Goal: Transaction & Acquisition: Obtain resource

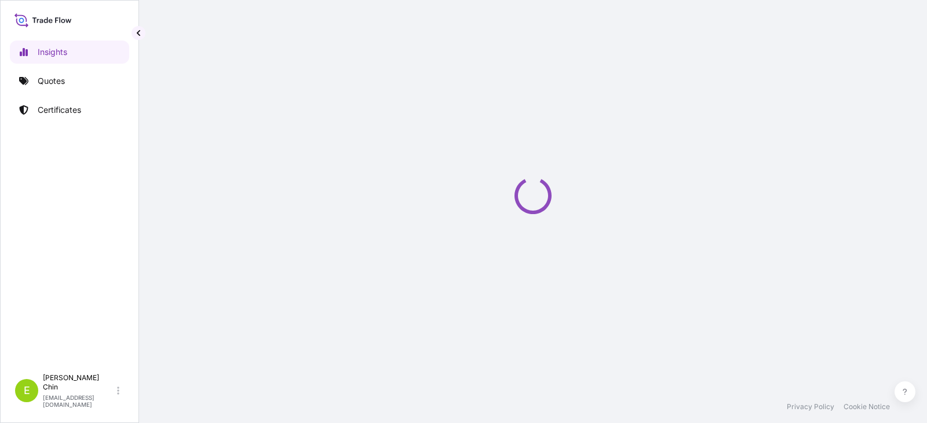
select select "2025"
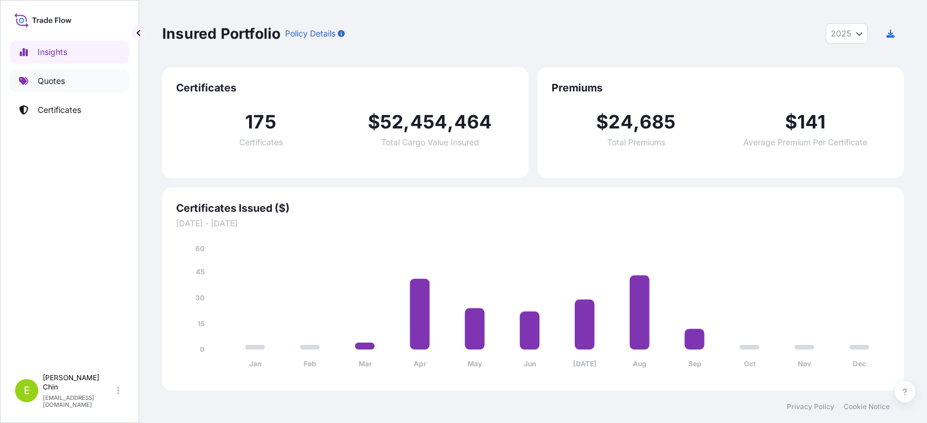
click at [51, 76] on p "Quotes" at bounding box center [51, 81] width 27 height 12
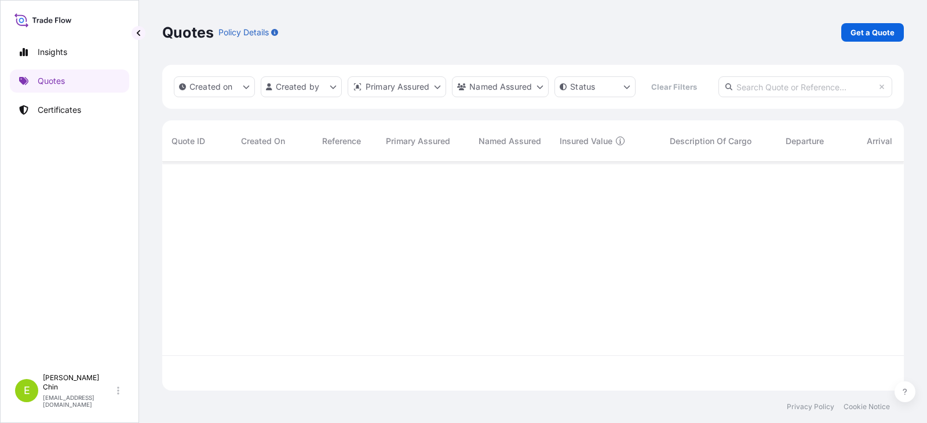
scroll to position [262, 733]
click at [55, 83] on p "Quotes" at bounding box center [51, 81] width 27 height 12
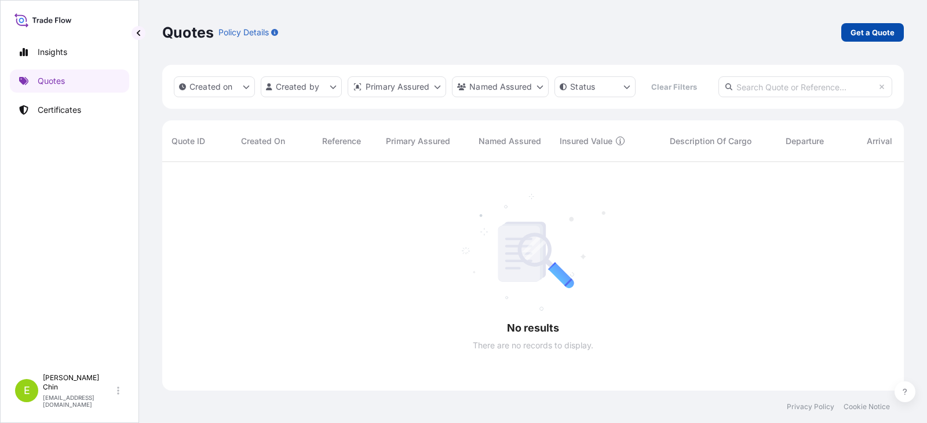
click at [861, 31] on p "Get a Quote" at bounding box center [872, 33] width 44 height 12
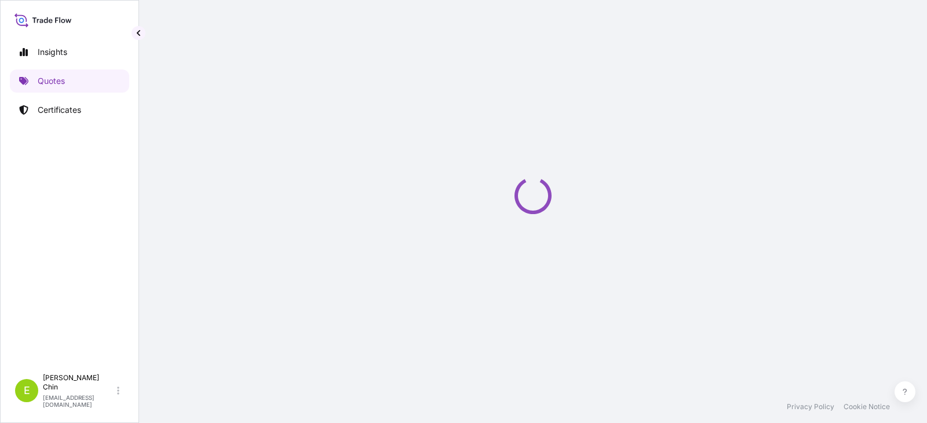
select select "Sea"
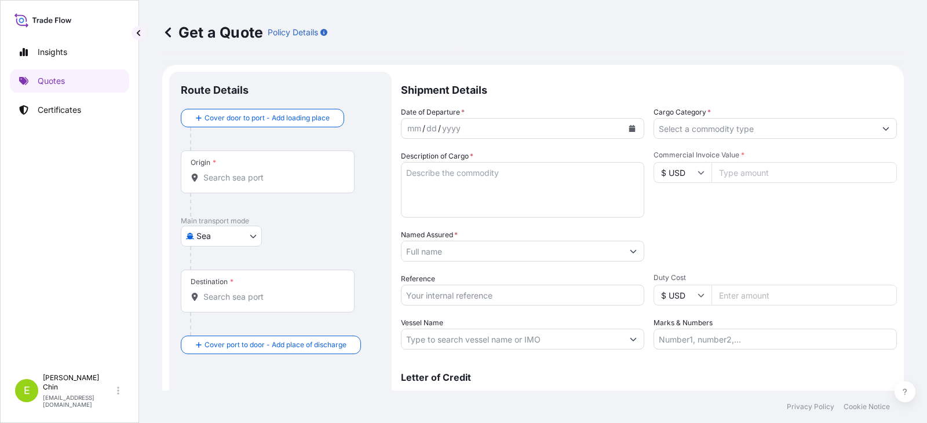
scroll to position [19, 0]
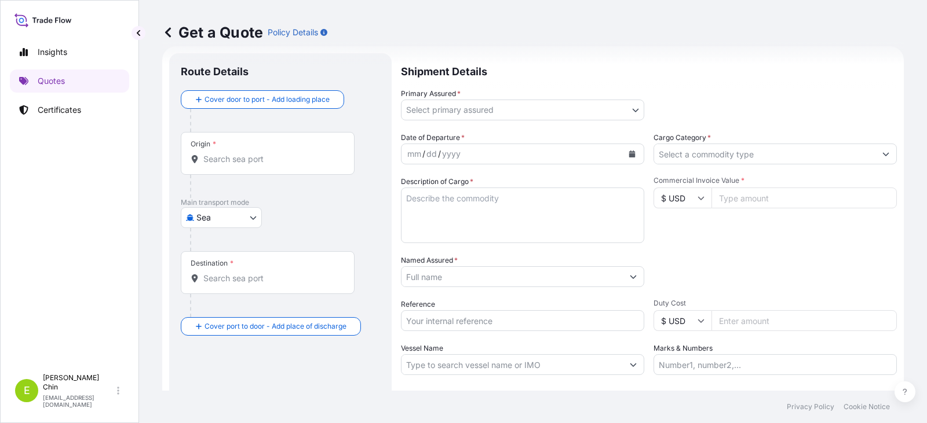
click at [227, 153] on input "Origin *" at bounding box center [271, 159] width 137 height 12
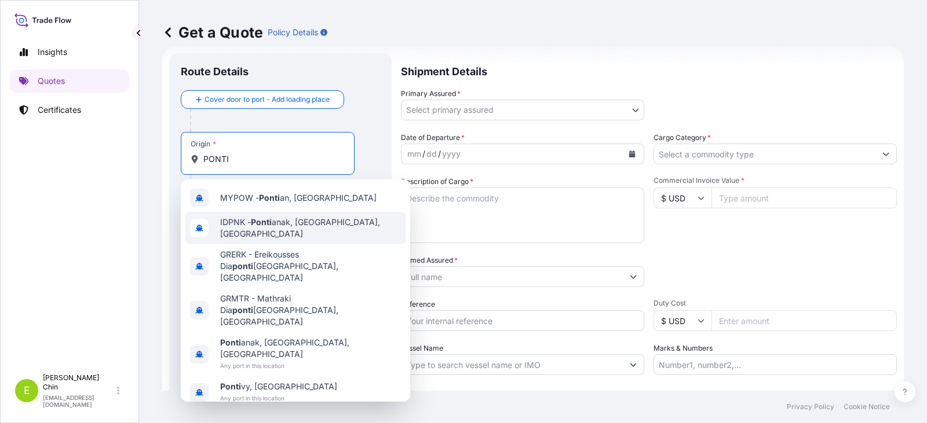
click at [278, 230] on span "IDPNK - Ponti anak, [GEOGRAPHIC_DATA], [GEOGRAPHIC_DATA]" at bounding box center [310, 228] width 181 height 23
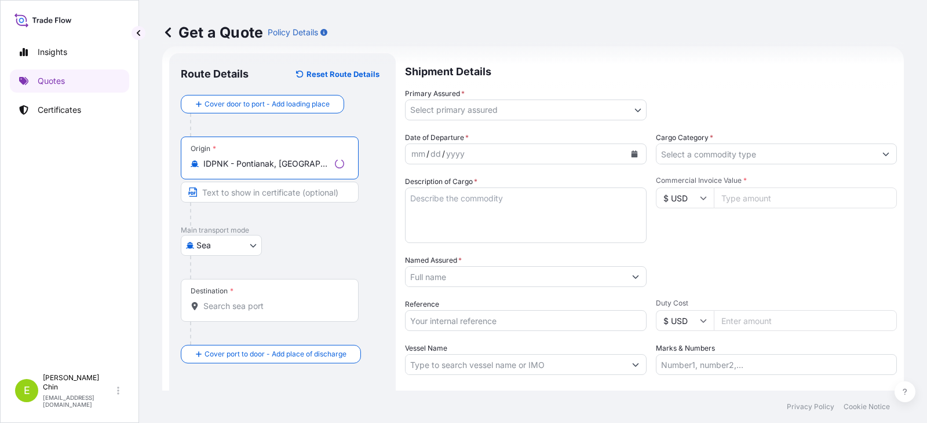
type input "IDPNK - Pontianak, [GEOGRAPHIC_DATA], [GEOGRAPHIC_DATA]"
click at [273, 312] on div "Destination *" at bounding box center [270, 300] width 178 height 43
click at [273, 312] on input "Destination *" at bounding box center [273, 307] width 141 height 12
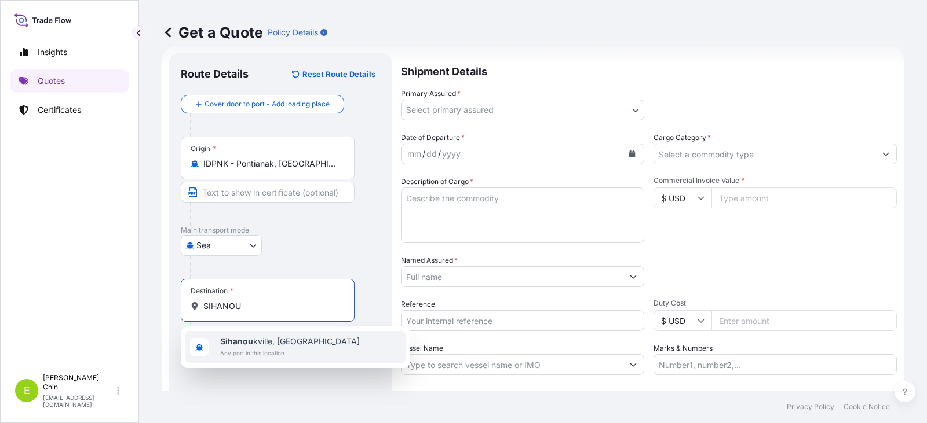
click at [286, 342] on span "Sihanou kville, [GEOGRAPHIC_DATA]" at bounding box center [290, 342] width 140 height 12
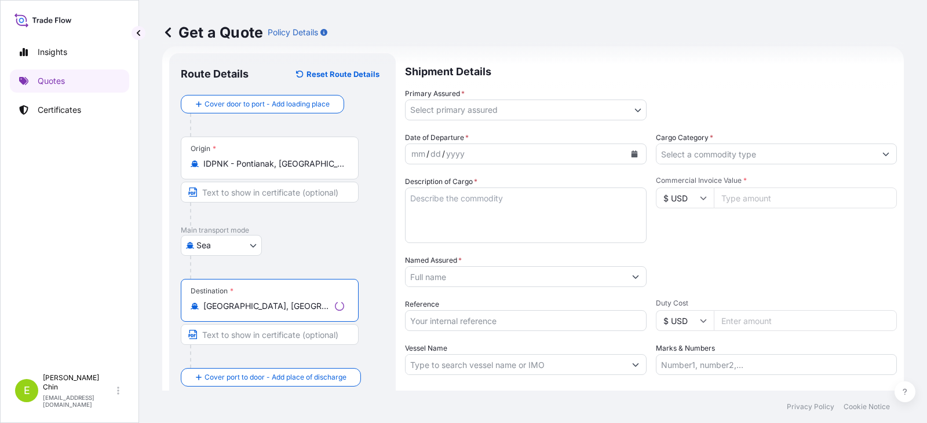
type input "[GEOGRAPHIC_DATA], [GEOGRAPHIC_DATA]"
click at [90, 272] on div "Insights Quotes Certificates" at bounding box center [69, 199] width 119 height 338
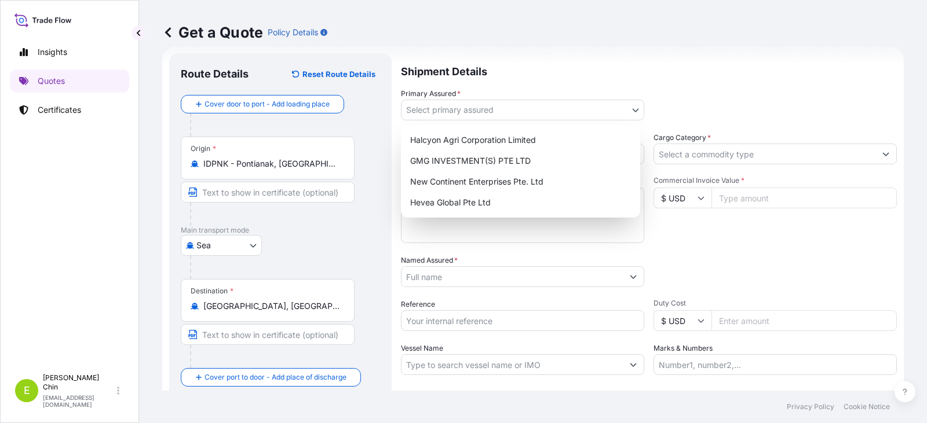
click at [536, 114] on body "2 options available. 1 option available. 0 options available. 1 option availabl…" at bounding box center [463, 211] width 927 height 423
click at [431, 199] on div "Hevea Global Pte Ltd" at bounding box center [520, 202] width 230 height 21
select select "31690"
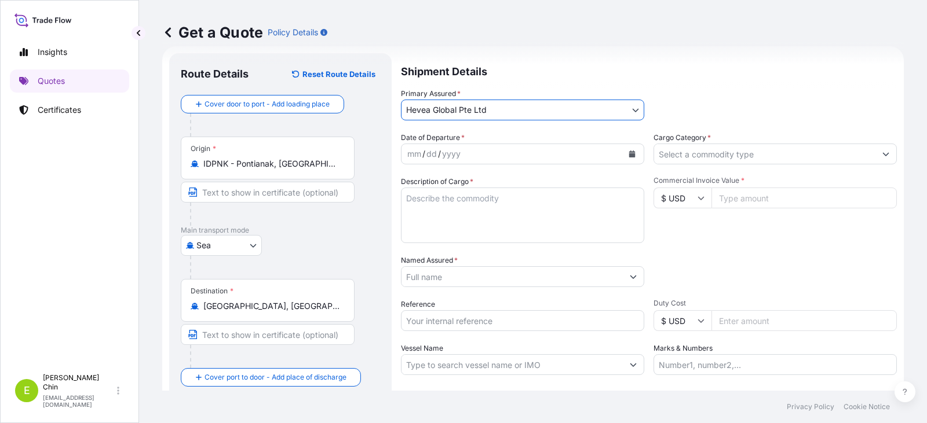
click at [629, 154] on icon "Calendar" at bounding box center [632, 154] width 6 height 7
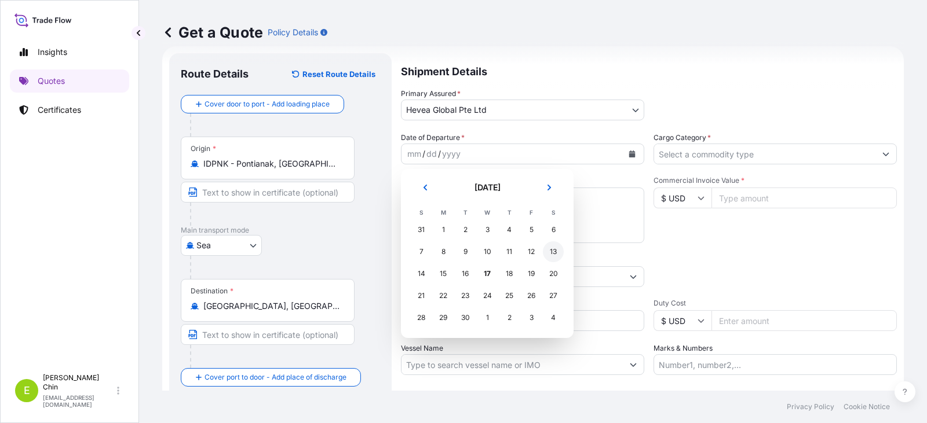
click at [554, 253] on div "13" at bounding box center [553, 252] width 21 height 21
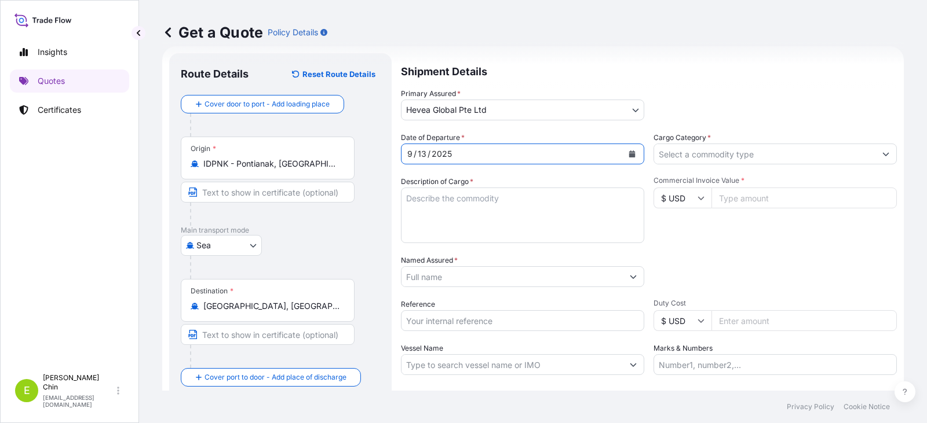
click at [573, 214] on textarea "Description of Cargo *" at bounding box center [522, 216] width 243 height 56
click at [443, 210] on textarea "Description of Cargo *" at bounding box center [522, 216] width 243 height 56
paste textarea "COMMODITY: NATURAL RUBBER SIR20 QUANTITY:20.16MTS ORIGIN: INDONESIA PACKING : 3…"
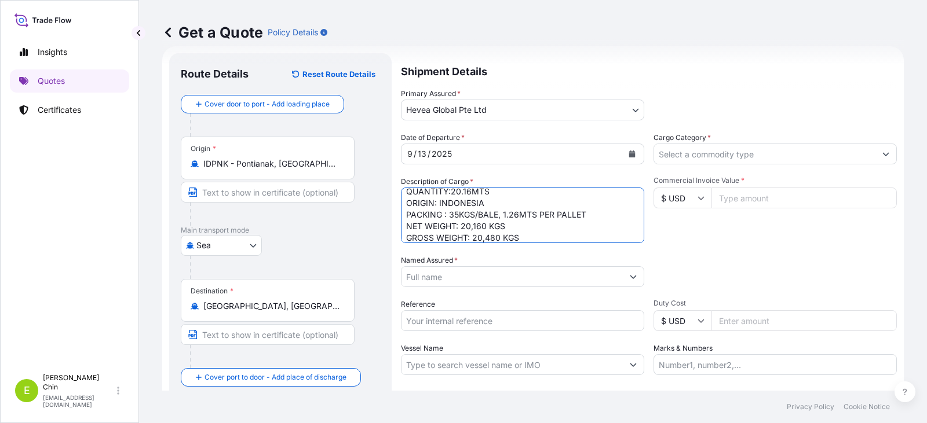
type textarea "COMMODITY: NATURAL RUBBER SIR20 QUANTITY:20.16MTS ORIGIN: INDONESIA PACKING : 3…"
click at [557, 275] on input "Named Assured *" at bounding box center [509, 276] width 217 height 21
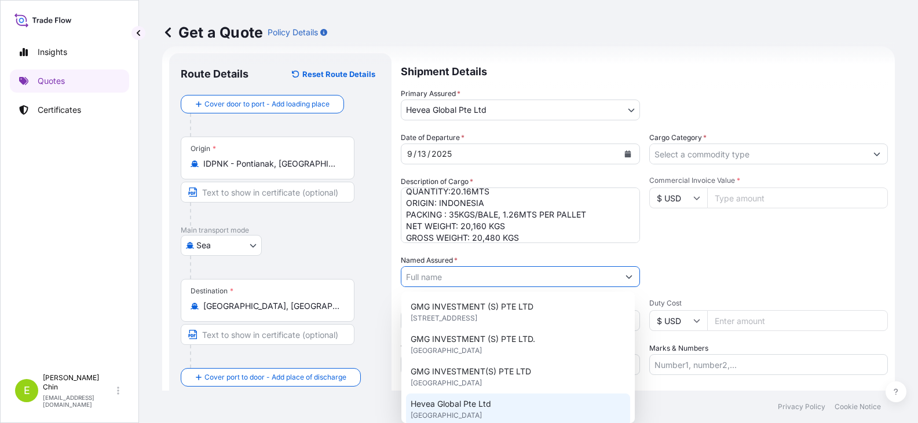
click at [454, 402] on div "Hevea Global Pte Ltd [GEOGRAPHIC_DATA]" at bounding box center [518, 410] width 224 height 32
type input "Hevea Global Pte Ltd"
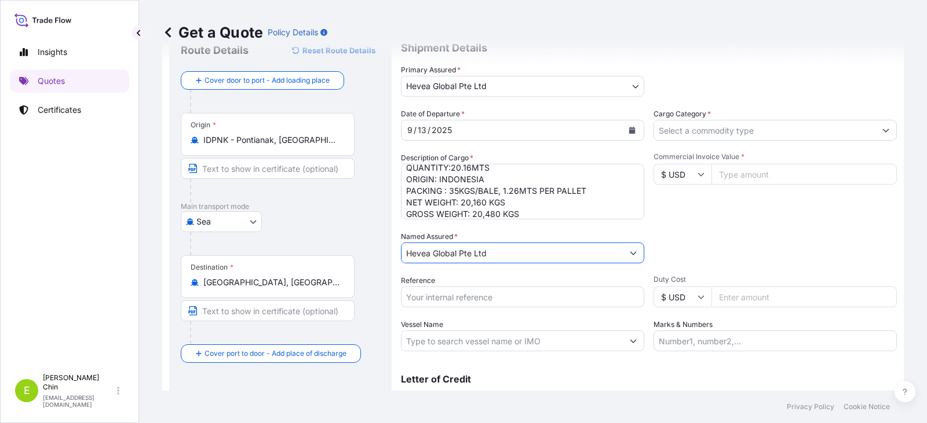
scroll to position [76, 0]
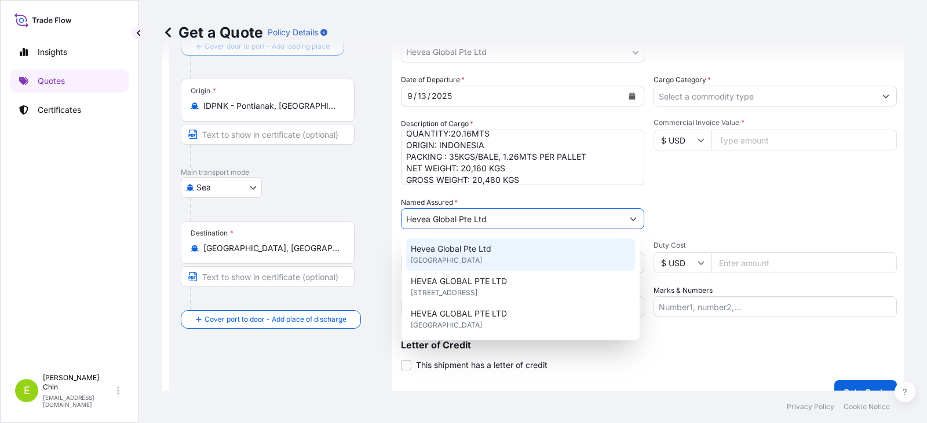
click at [423, 268] on div "Hevea Global Pte Ltd [GEOGRAPHIC_DATA]" at bounding box center [520, 255] width 229 height 32
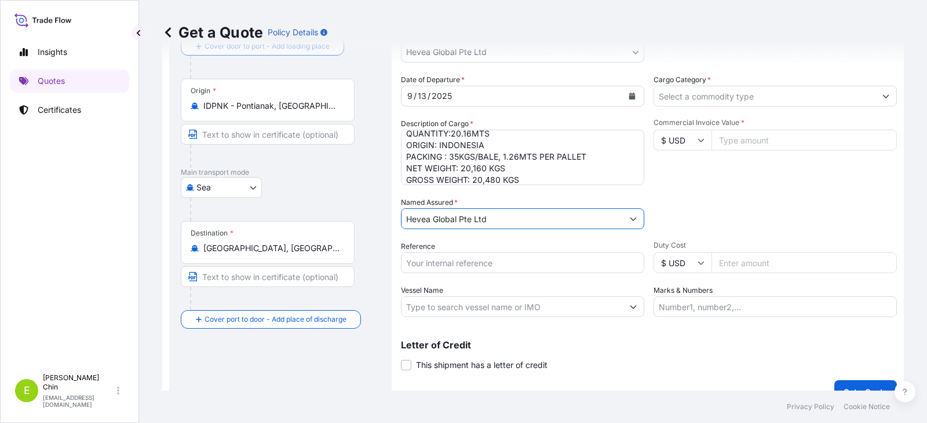
click at [417, 264] on input "Reference" at bounding box center [522, 263] width 243 height 21
paste input "GOLDEN STONE"
click at [495, 265] on input "GOLDEN STONE SI" at bounding box center [522, 263] width 243 height 21
paste input "78478"
type input "GOLDEN STONE SI 78478"
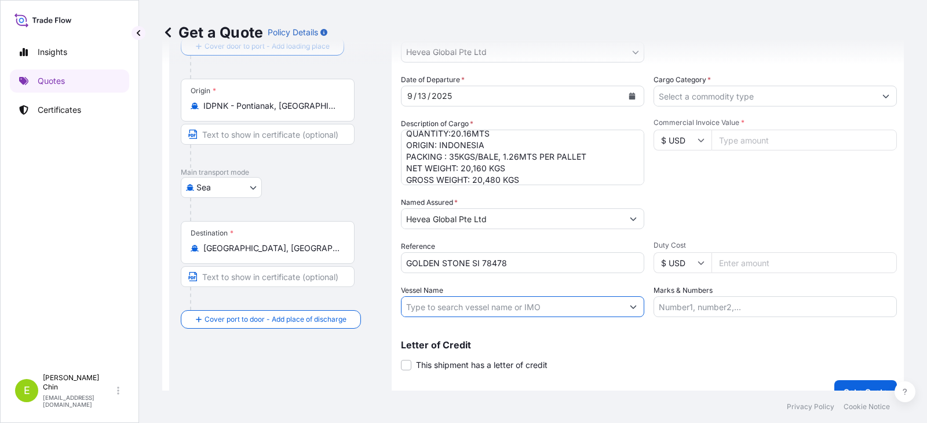
click at [565, 305] on input "Vessel Name" at bounding box center [511, 307] width 221 height 21
click at [429, 307] on input "Vessel Name" at bounding box center [511, 307] width 221 height 21
paste input "INDO SUKSES 51 V.184W"
click at [533, 307] on input "INDO SUKSES 51 V.184W /" at bounding box center [511, 307] width 221 height 21
paste input "BRIDGE V.0331N"
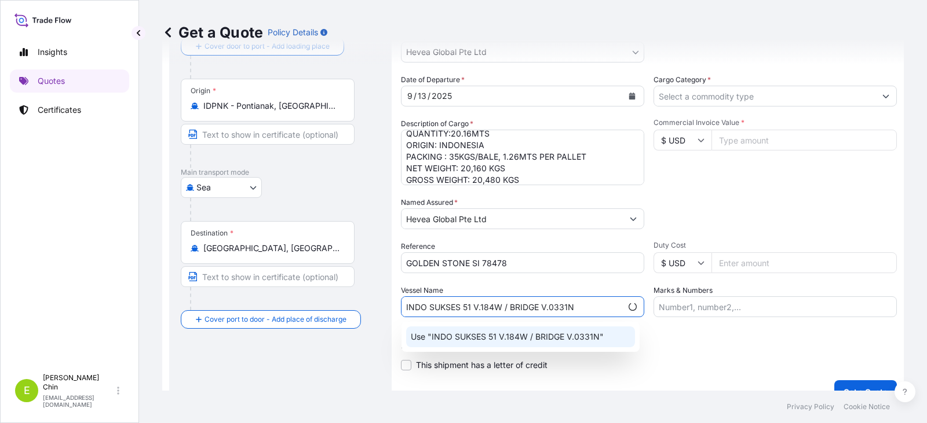
click at [584, 345] on div "Use "INDO SUKSES 51 V.184W / BRIDGE V.0331N"" at bounding box center [520, 337] width 229 height 21
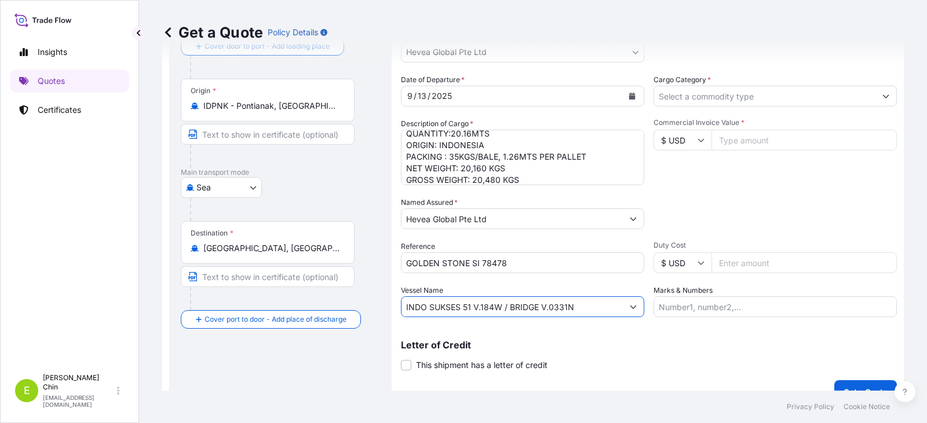
type input "INDO SUKSES 51 V.184W / BRIDGE V.0331N"
click at [753, 96] on input "Cargo Category *" at bounding box center [764, 96] width 221 height 21
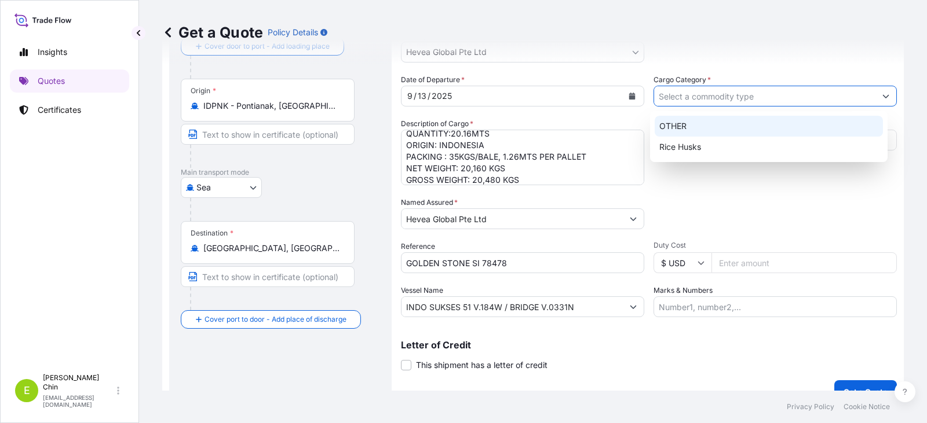
click at [692, 120] on div "OTHER" at bounding box center [768, 126] width 229 height 21
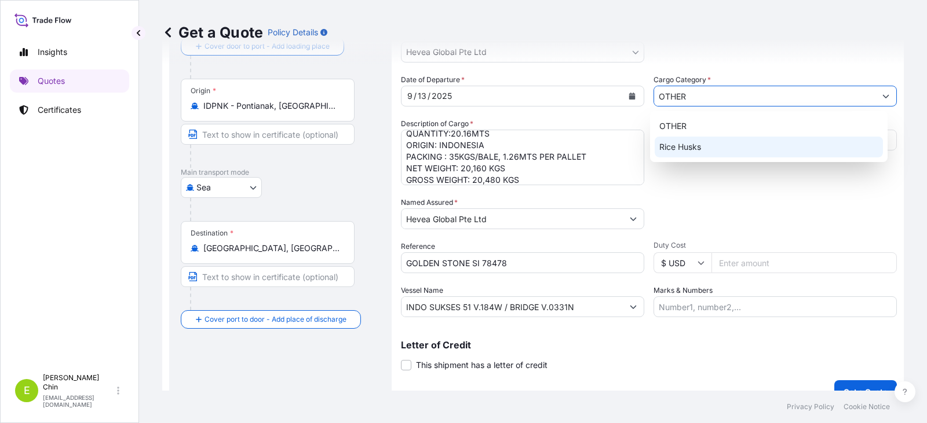
click at [729, 139] on div "Rice Husks" at bounding box center [768, 147] width 229 height 21
type input "Rice Husks"
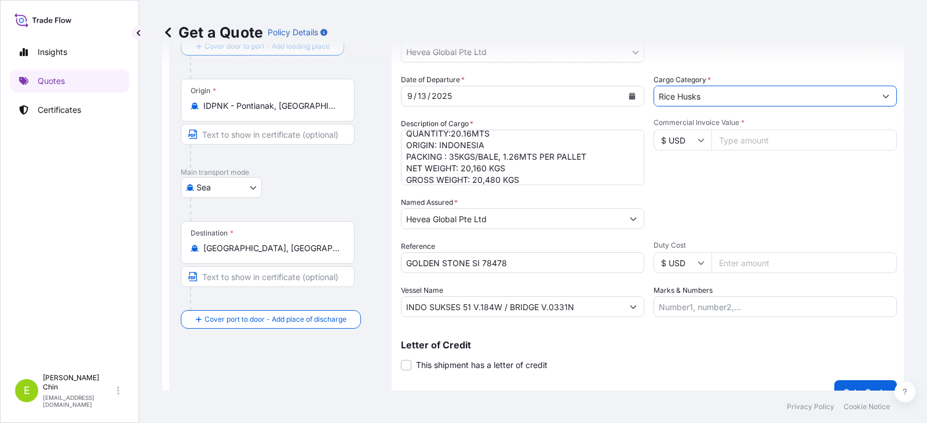
click at [736, 142] on input "Commercial Invoice Value *" at bounding box center [803, 140] width 185 height 21
paste input "35380.80"
type input "35380.80"
click at [737, 181] on div "Commercial Invoice Value * $ USD 35380.80" at bounding box center [774, 151] width 243 height 67
click at [686, 310] on input "Marks & Numbers" at bounding box center [774, 307] width 243 height 21
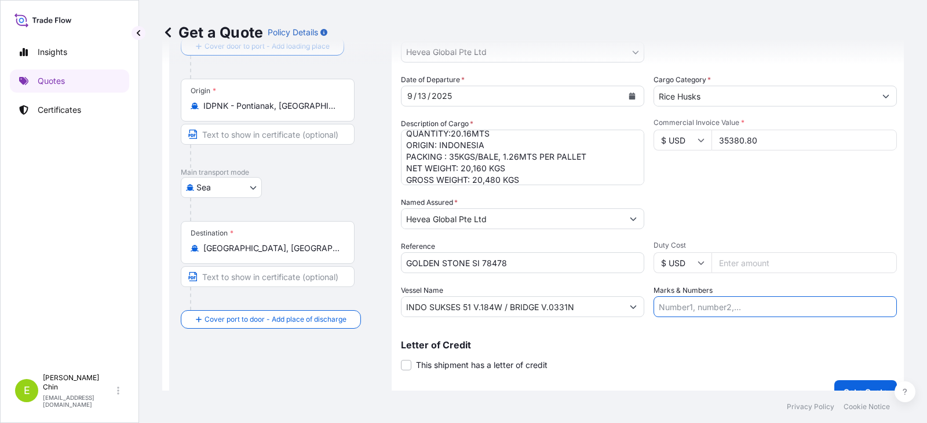
paste input "B/L No. : ONEYPNKF00376400"
type input "B/L No. : ONEYPNKF00376400"
click at [668, 370] on div "Letter of Credit This shipment has a letter of credit Letter of credit * Letter…" at bounding box center [649, 356] width 496 height 31
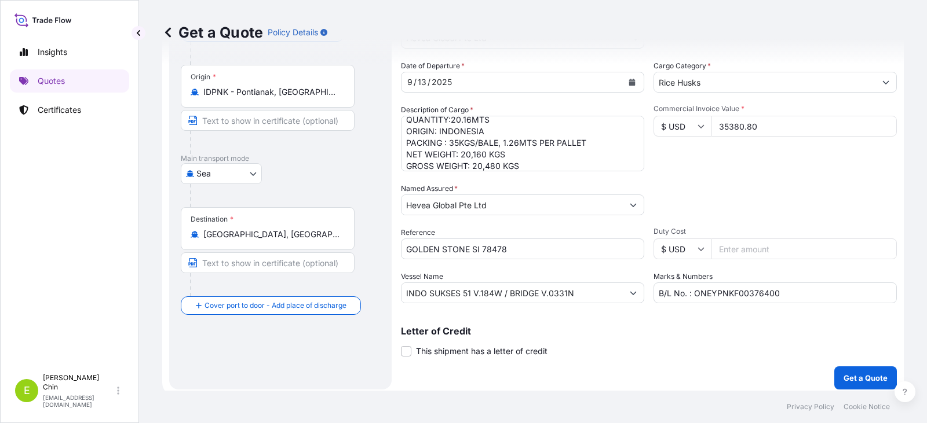
scroll to position [96, 0]
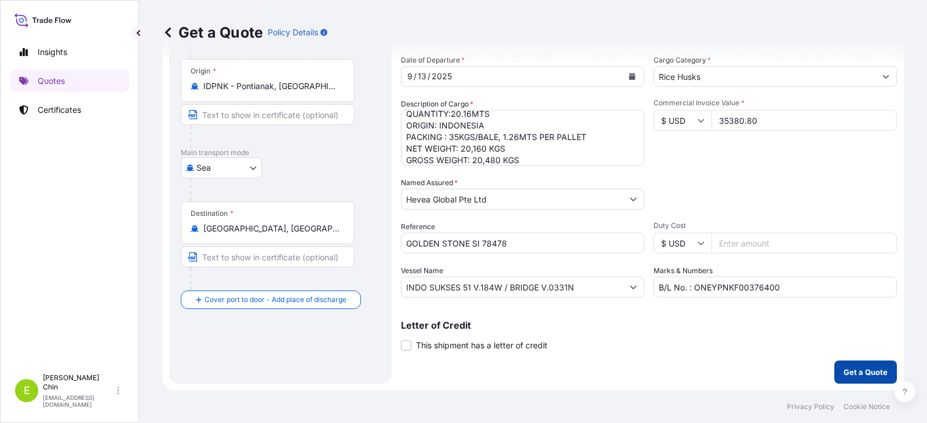
click at [859, 374] on p "Get a Quote" at bounding box center [865, 373] width 44 height 12
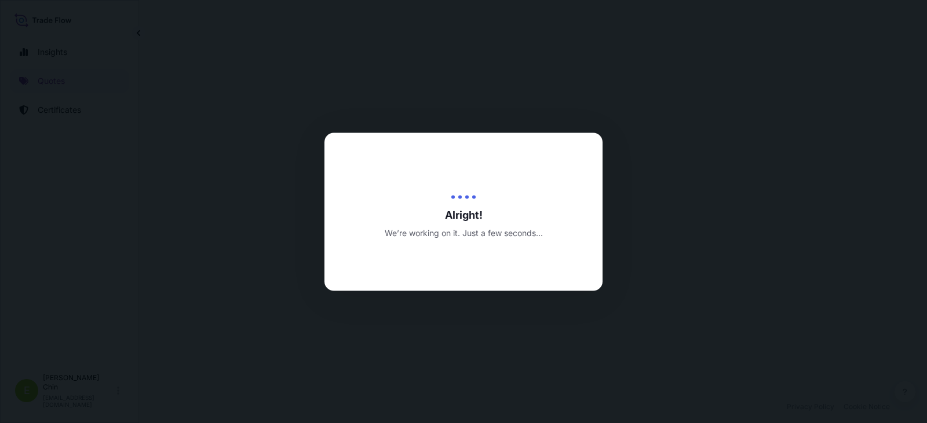
select select "Sea"
select select "31690"
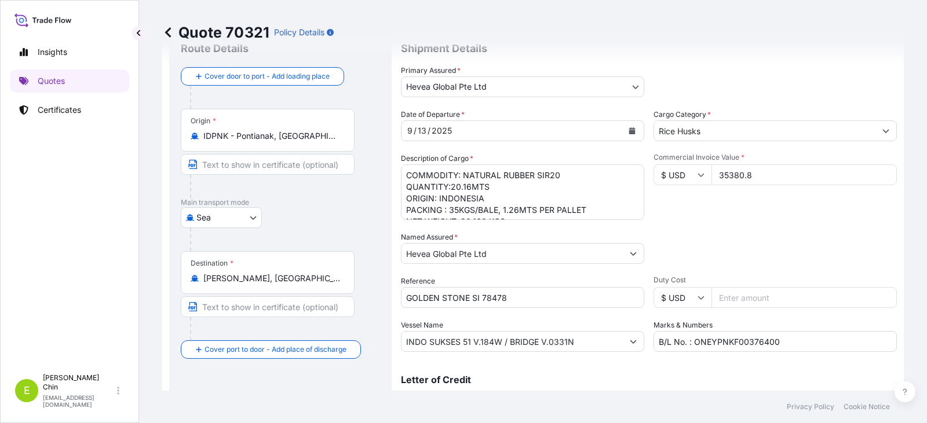
scroll to position [58, 0]
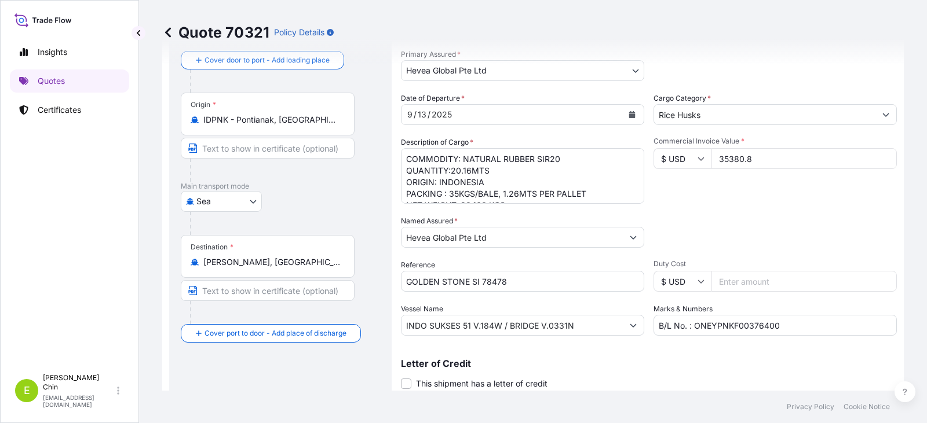
click at [207, 260] on input "[PERSON_NAME], [GEOGRAPHIC_DATA]" at bounding box center [271, 263] width 137 height 12
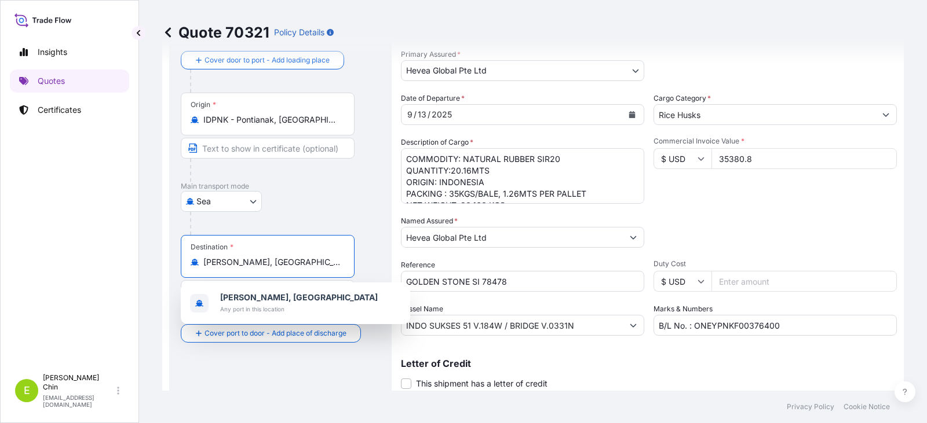
drag, startPoint x: 250, startPoint y: 265, endPoint x: 291, endPoint y: 259, distance: 41.5
click at [251, 264] on input "[PERSON_NAME], [GEOGRAPHIC_DATA]" at bounding box center [271, 263] width 137 height 12
click at [300, 259] on input "[PERSON_NAME], [GEOGRAPHIC_DATA]" at bounding box center [271, 263] width 137 height 12
drag, startPoint x: 312, startPoint y: 266, endPoint x: 196, endPoint y: 261, distance: 115.9
click at [196, 261] on div "[PERSON_NAME], [GEOGRAPHIC_DATA]" at bounding box center [268, 263] width 154 height 12
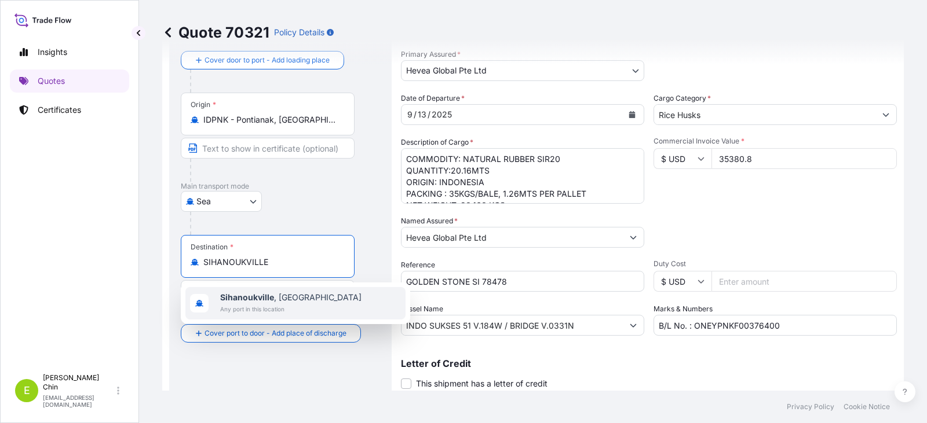
click at [299, 301] on span "[GEOGRAPHIC_DATA] , [GEOGRAPHIC_DATA]" at bounding box center [290, 298] width 141 height 12
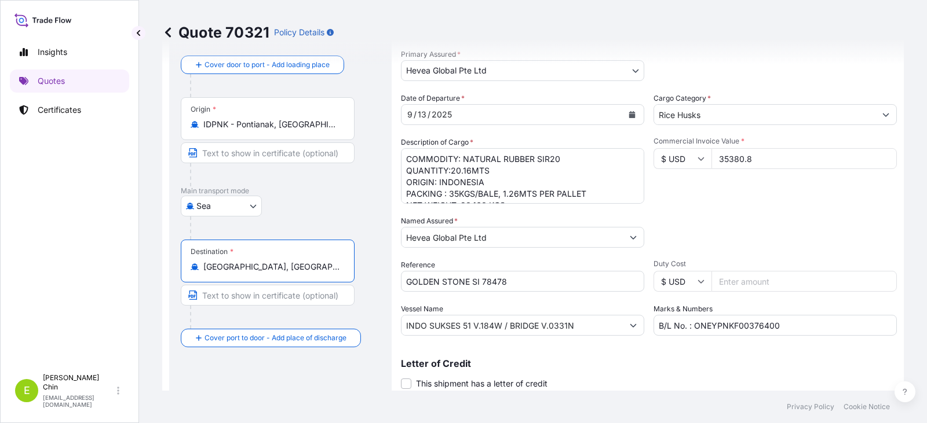
type input "[GEOGRAPHIC_DATA], [GEOGRAPHIC_DATA]"
click at [47, 290] on div "Insights Quotes Certificates" at bounding box center [69, 199] width 119 height 338
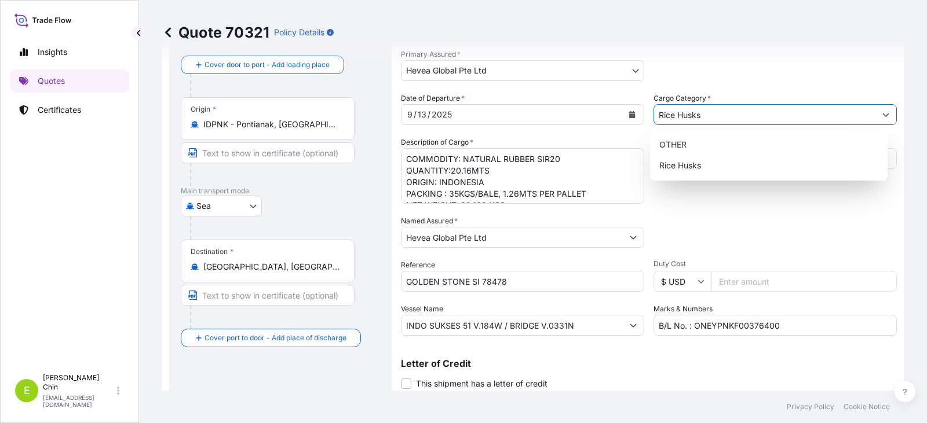
click at [683, 119] on input "Rice Husks" at bounding box center [764, 114] width 221 height 21
click at [686, 142] on div "OTHER" at bounding box center [768, 144] width 229 height 21
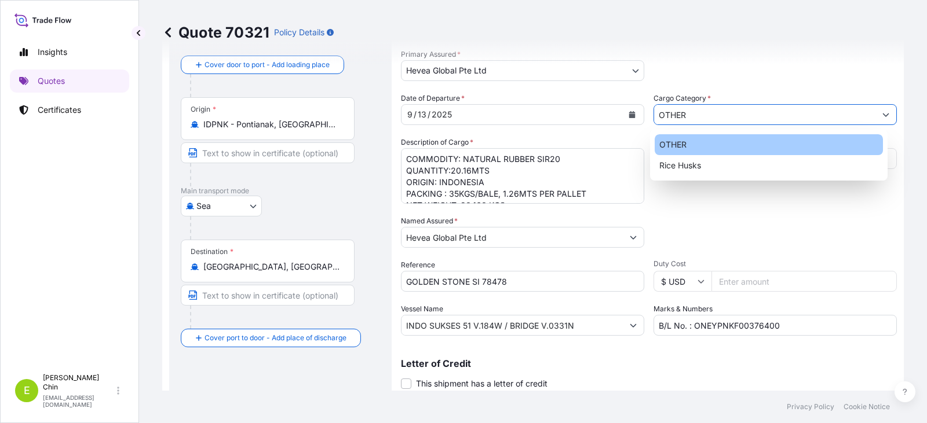
type input "OTHER"
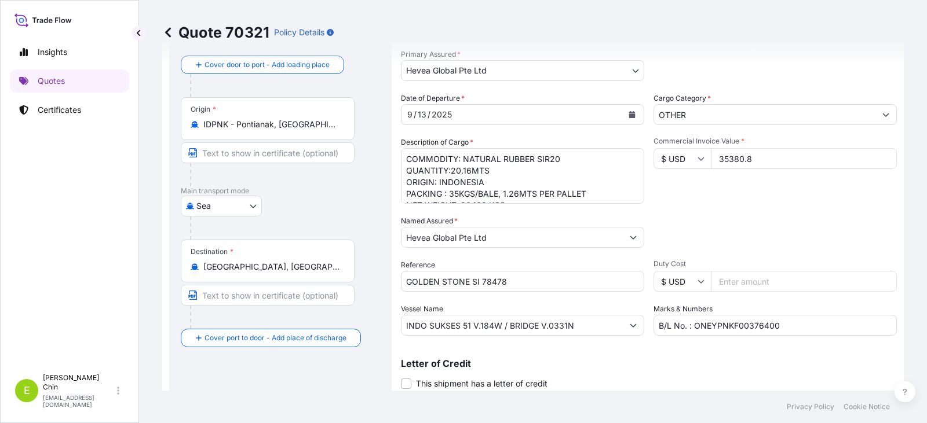
click at [744, 81] on div "Primary Assured * Hevea Global Pte Ltd Halcyon Agri Corporation Limited GMG INV…" at bounding box center [649, 65] width 496 height 32
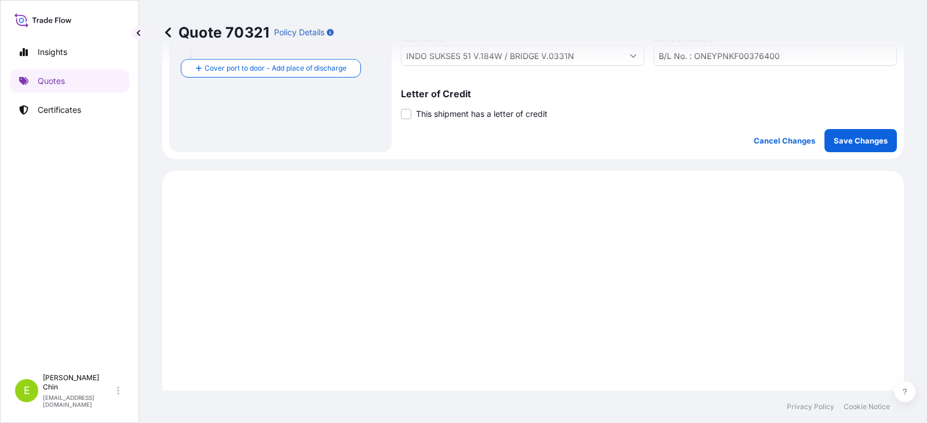
scroll to position [348, 0]
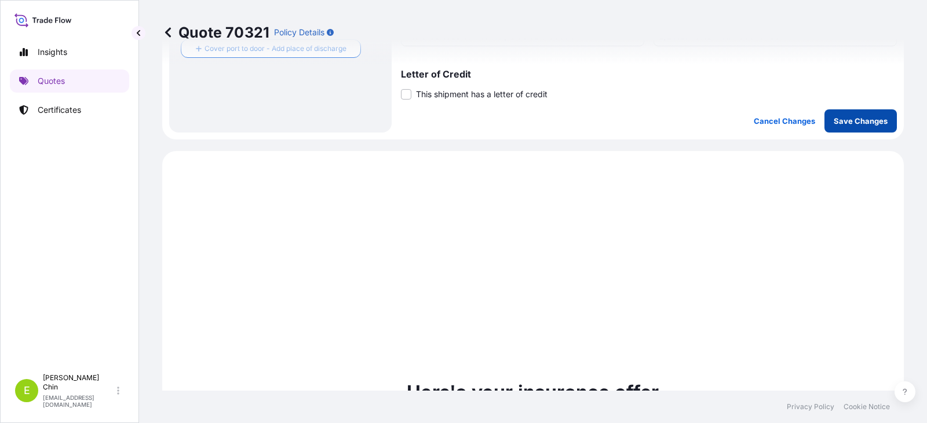
click at [851, 127] on button "Save Changes" at bounding box center [860, 120] width 72 height 23
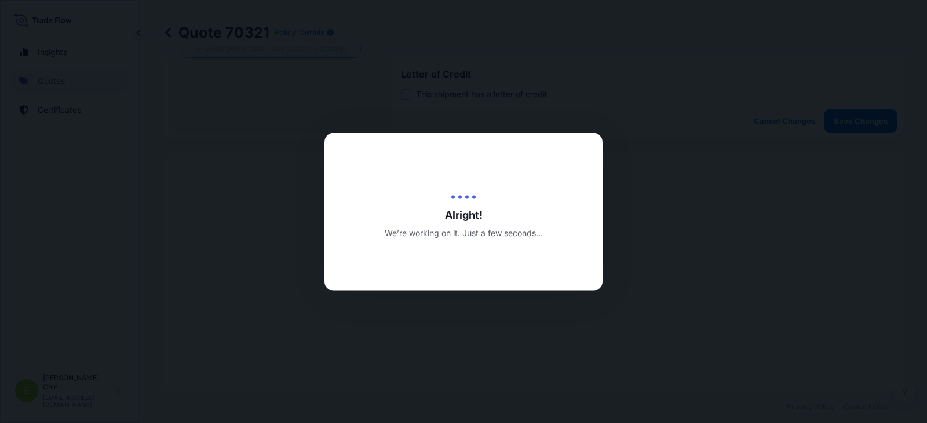
type input "[DATE]"
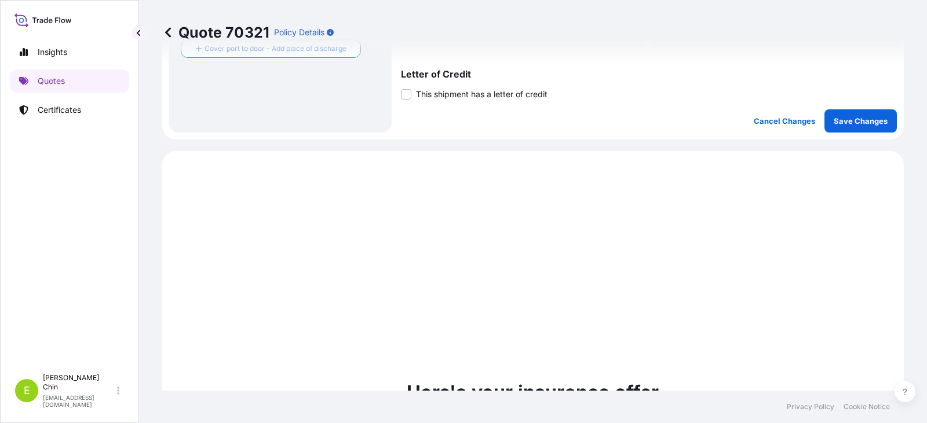
scroll to position [441, 0]
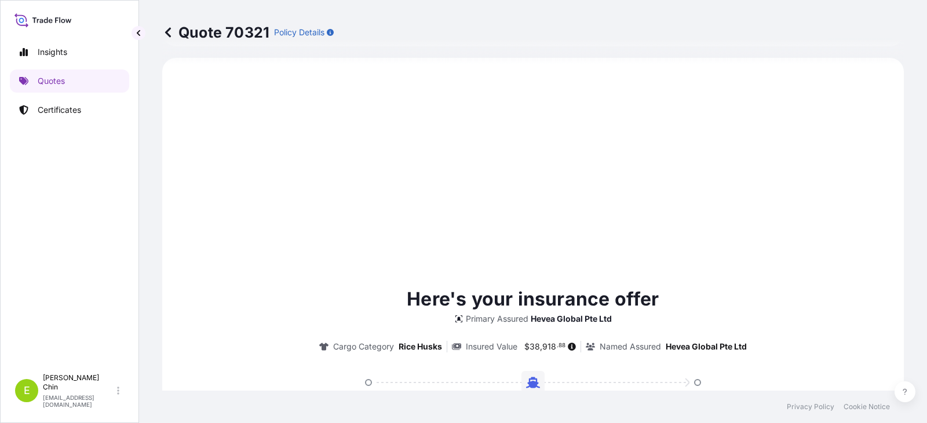
select select "Sea"
select select "31690"
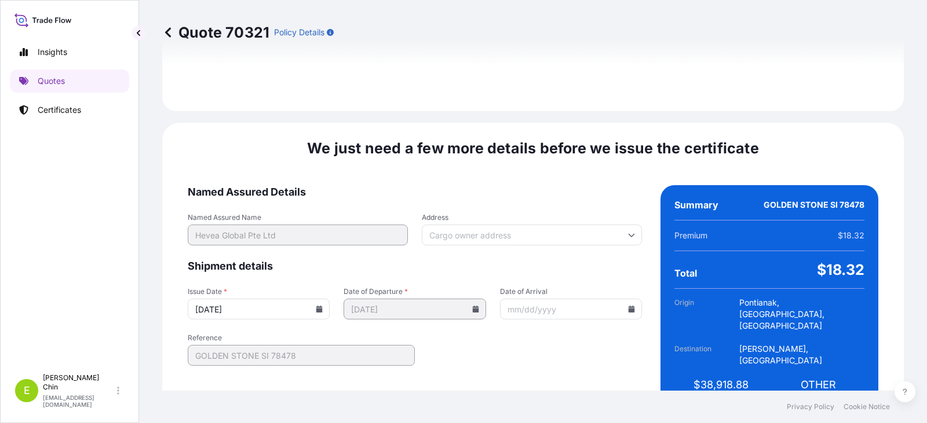
scroll to position [1408, 0]
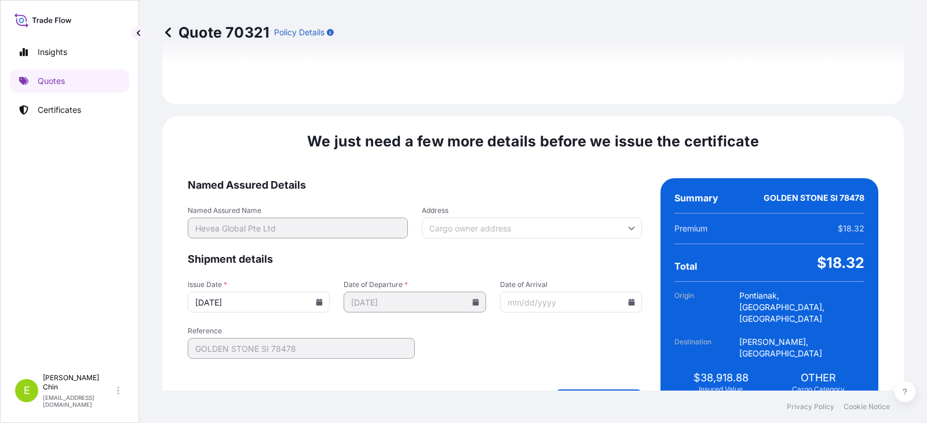
click at [474, 299] on icon at bounding box center [475, 302] width 6 height 7
click at [316, 299] on icon at bounding box center [319, 302] width 7 height 7
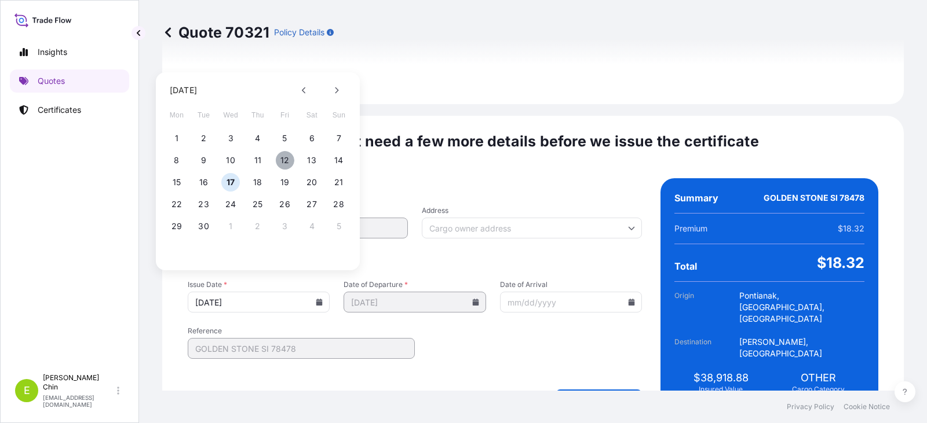
click at [285, 160] on button "12" at bounding box center [285, 160] width 19 height 19
type input "[DATE]"
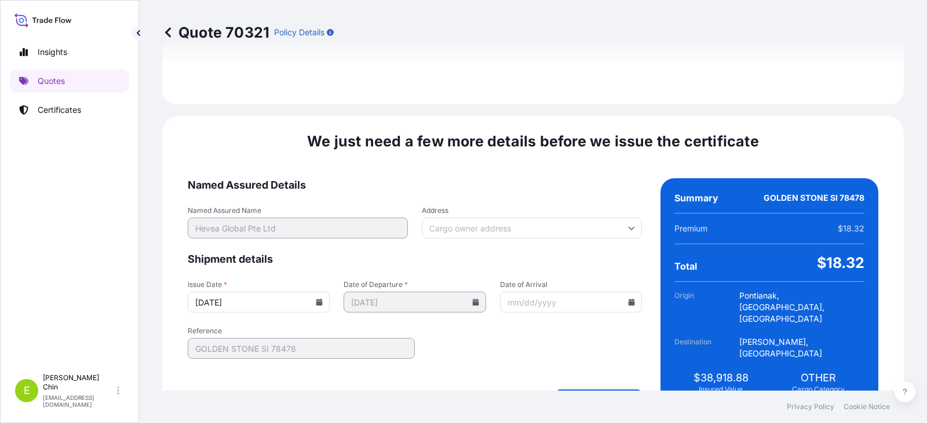
click at [434, 390] on div "Create Certificate" at bounding box center [415, 399] width 454 height 19
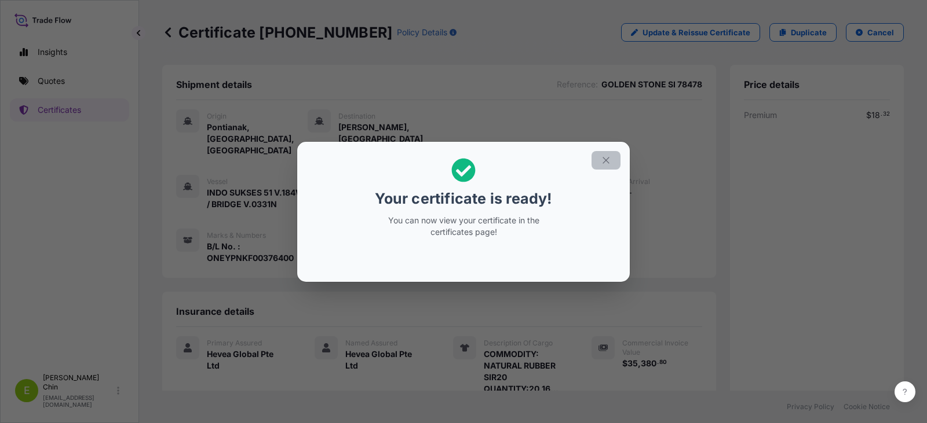
click at [610, 156] on icon "button" at bounding box center [606, 160] width 10 height 10
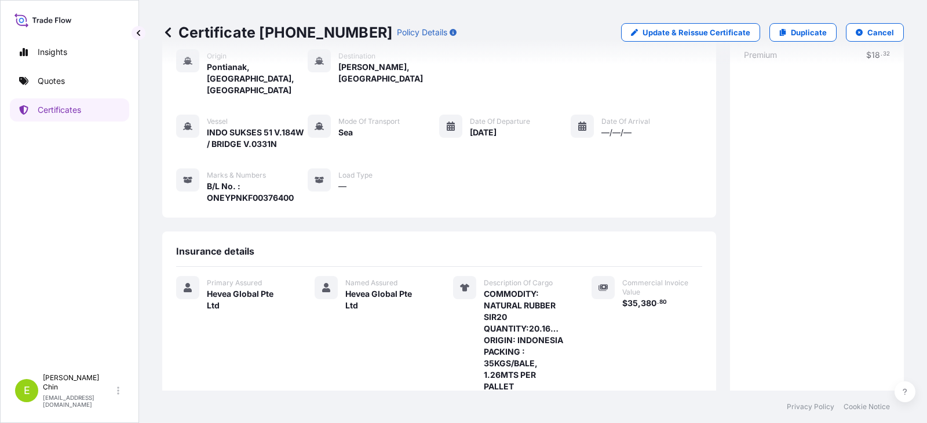
scroll to position [287, 0]
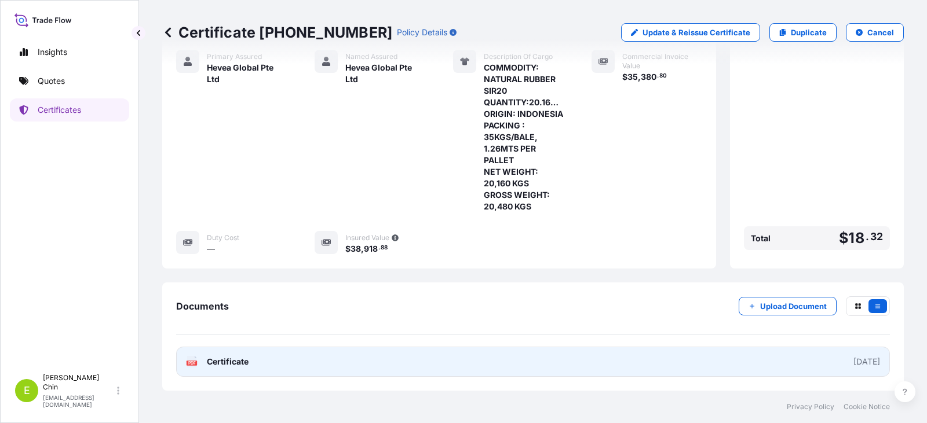
click at [807, 364] on link "PDF Certificate [DATE]" at bounding box center [533, 362] width 714 height 30
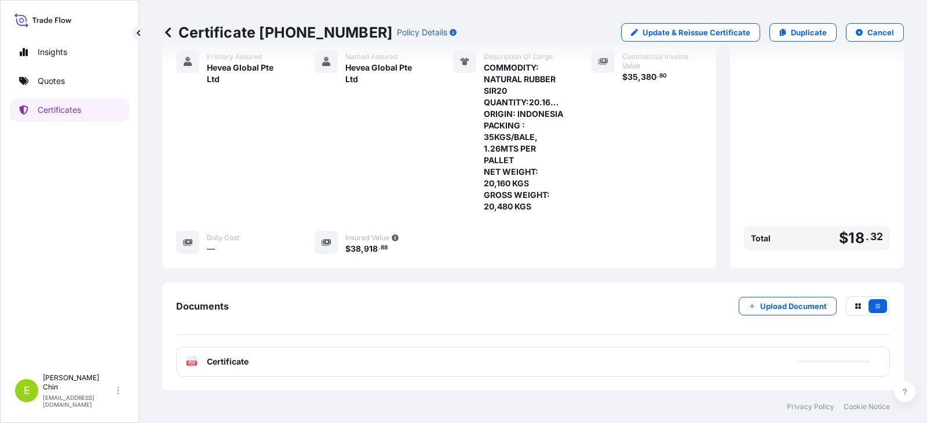
click at [484, 330] on div "Documents Upload Document" at bounding box center [533, 316] width 714 height 39
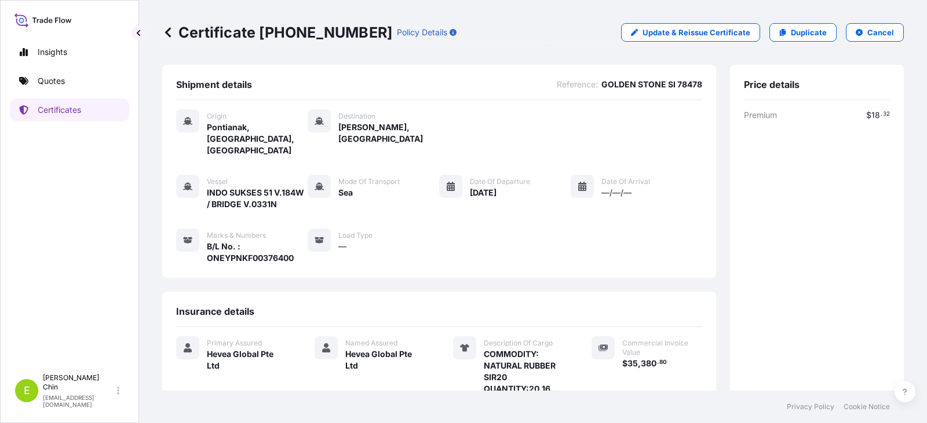
click at [351, 131] on span "[PERSON_NAME], [GEOGRAPHIC_DATA]" at bounding box center [388, 133] width 101 height 23
click at [63, 107] on p "Certificates" at bounding box center [59, 110] width 43 height 12
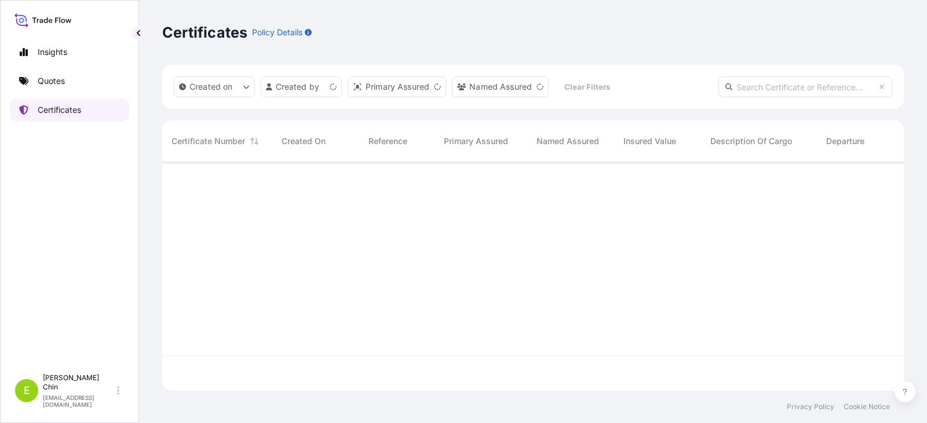
scroll to position [226, 733]
click at [51, 81] on p "Quotes" at bounding box center [51, 81] width 27 height 12
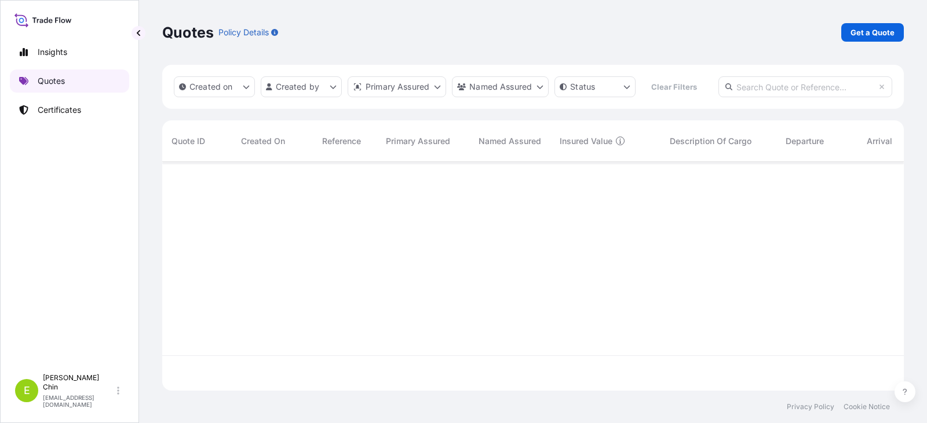
scroll to position [262, 733]
click at [57, 107] on p "Certificates" at bounding box center [59, 110] width 43 height 12
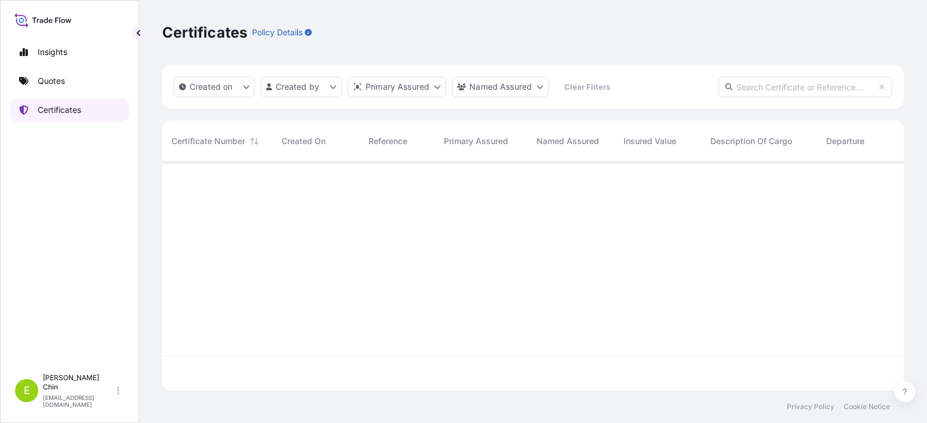
scroll to position [226, 733]
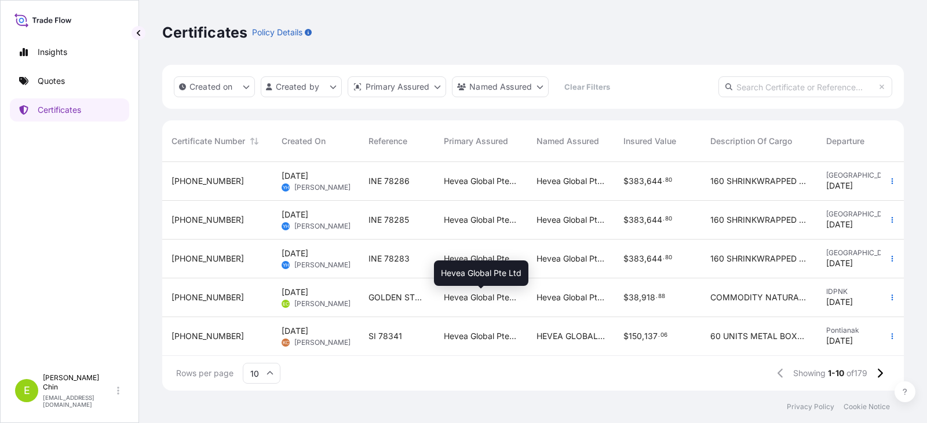
click at [484, 297] on span "Hevea Global Pte Ltd" at bounding box center [481, 298] width 74 height 12
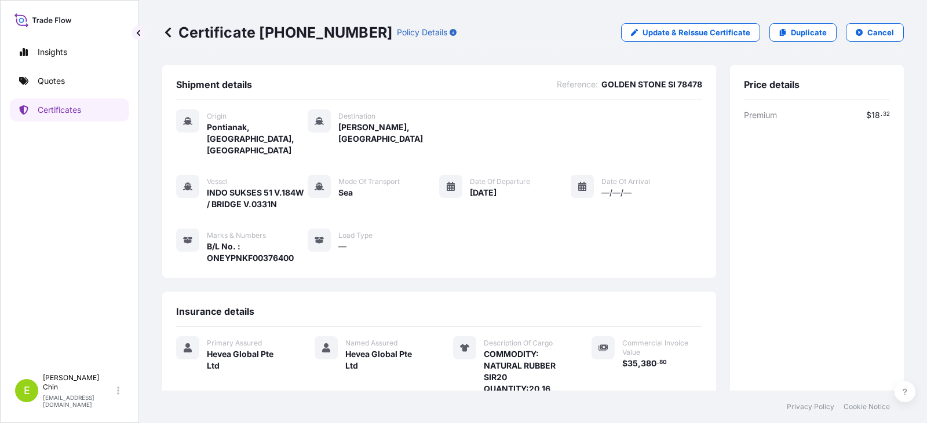
click at [360, 131] on span "[PERSON_NAME], [GEOGRAPHIC_DATA]" at bounding box center [388, 133] width 101 height 23
click at [315, 123] on icon at bounding box center [319, 120] width 9 height 9
